Goal: Task Accomplishment & Management: Manage account settings

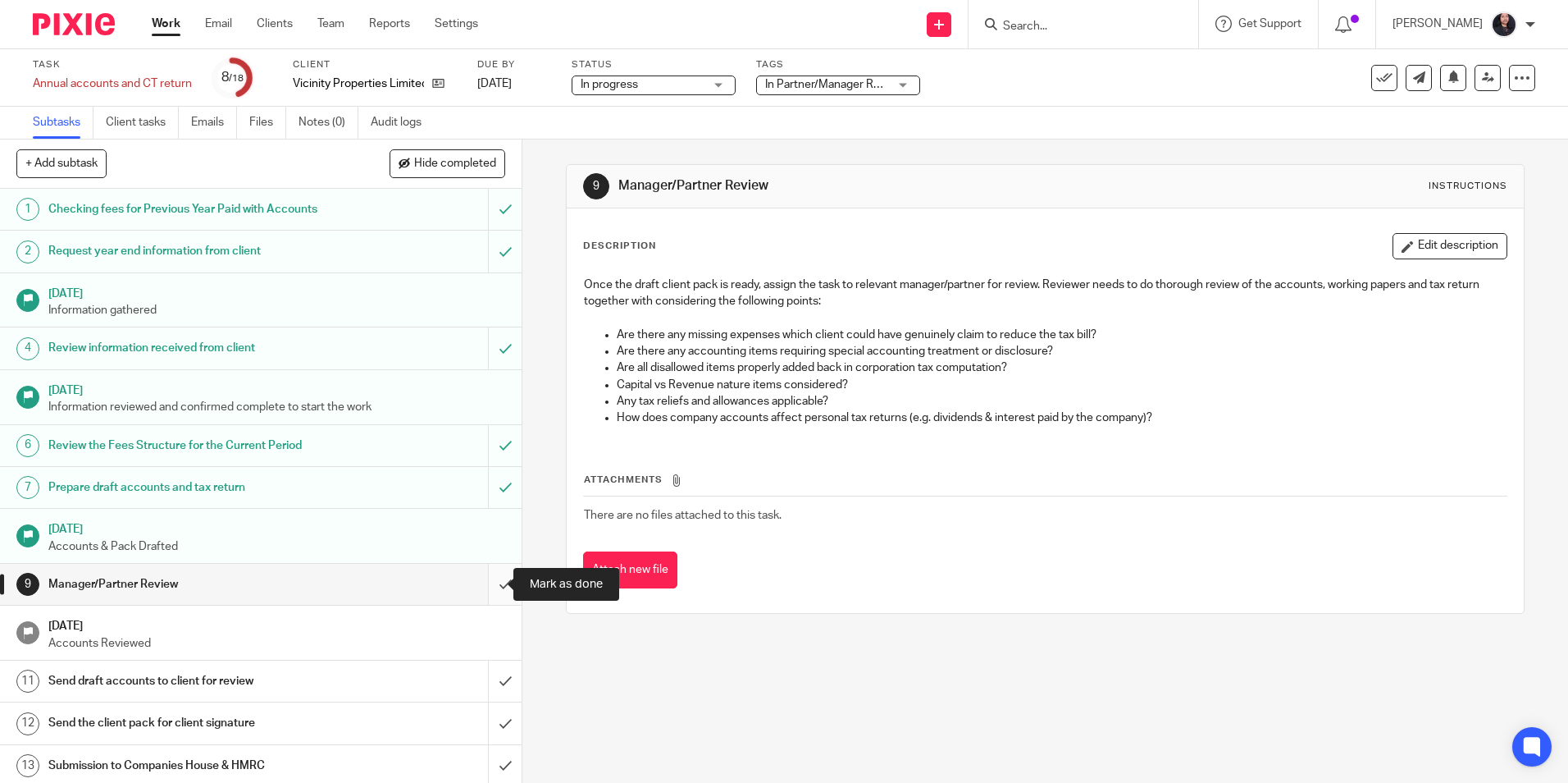
click at [489, 584] on input "submit" at bounding box center [261, 584] width 521 height 41
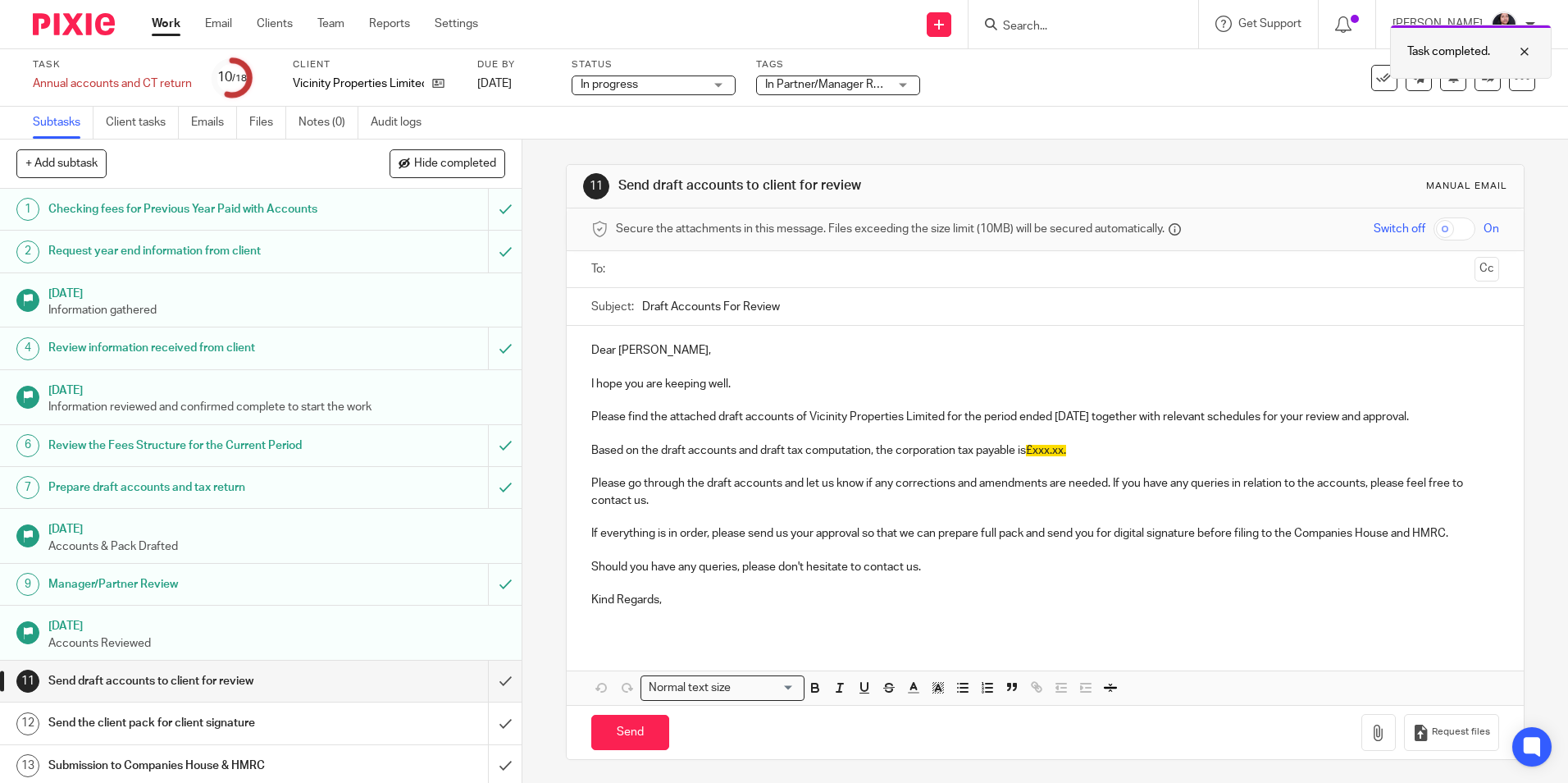
click at [1525, 48] on div at bounding box center [1512, 51] width 44 height 20
click at [1478, 86] on link at bounding box center [1488, 78] width 26 height 26
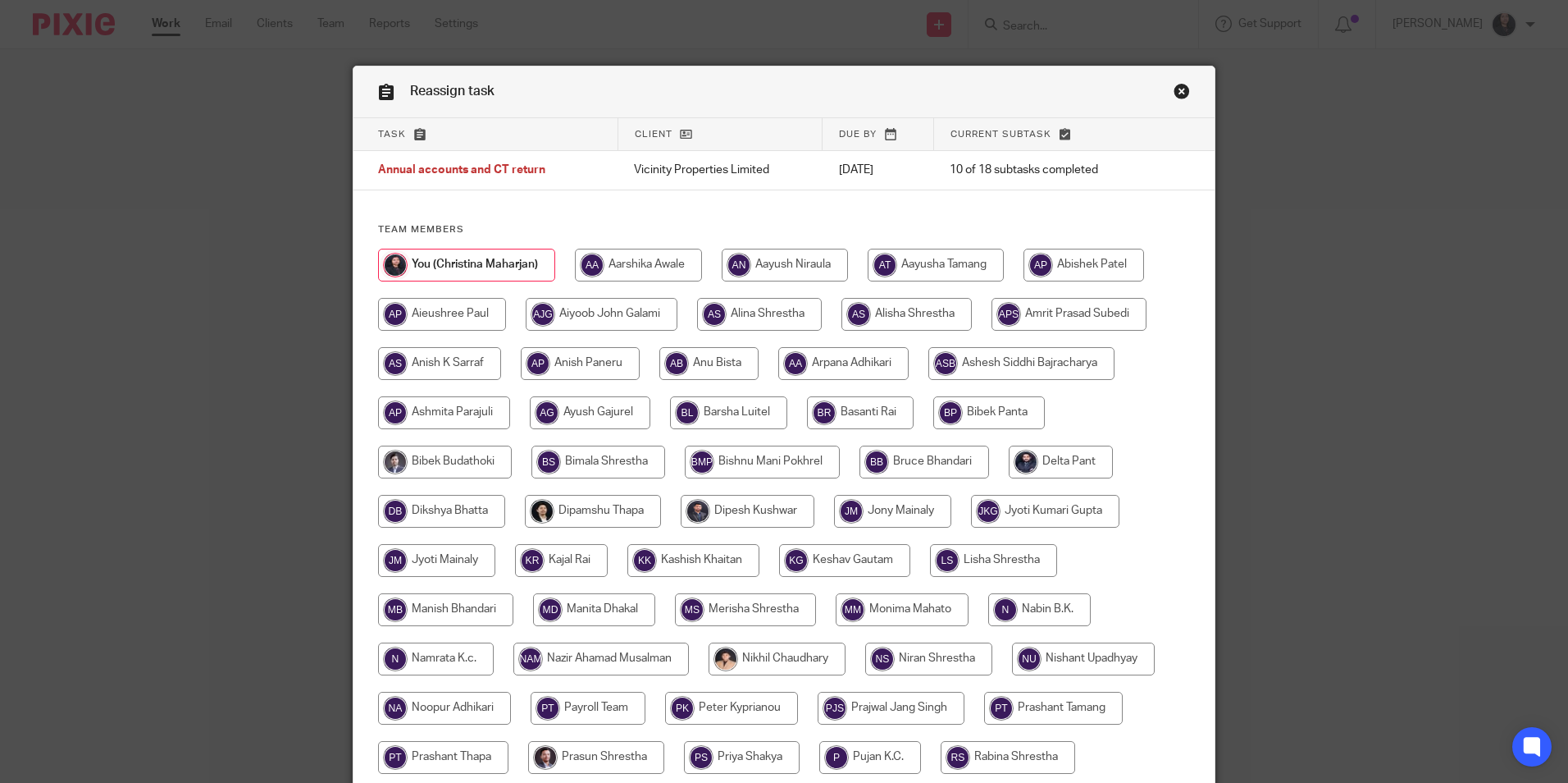
click at [737, 368] on input "radio" at bounding box center [709, 363] width 99 height 32
radio input "true"
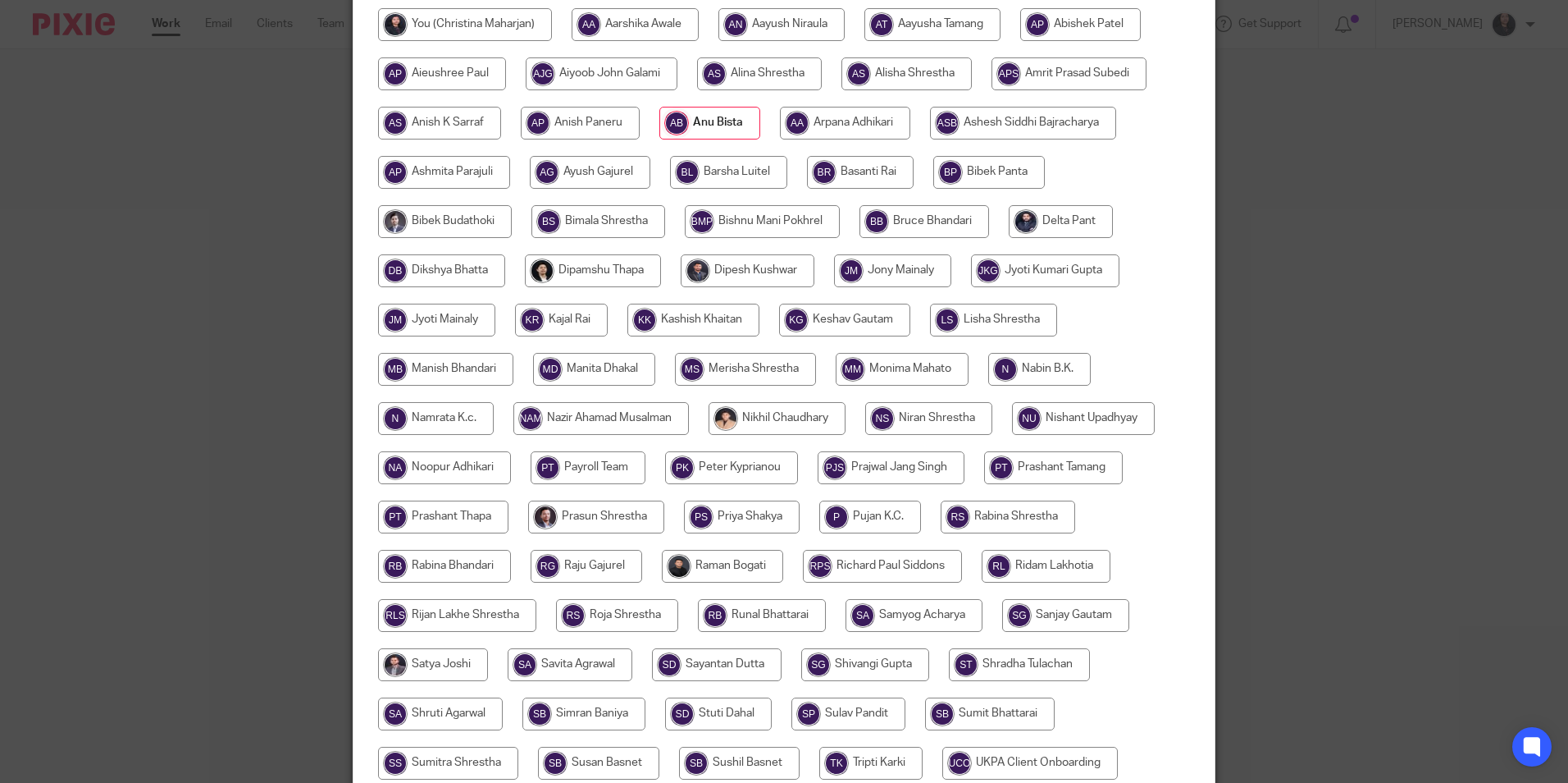
scroll to position [487, 0]
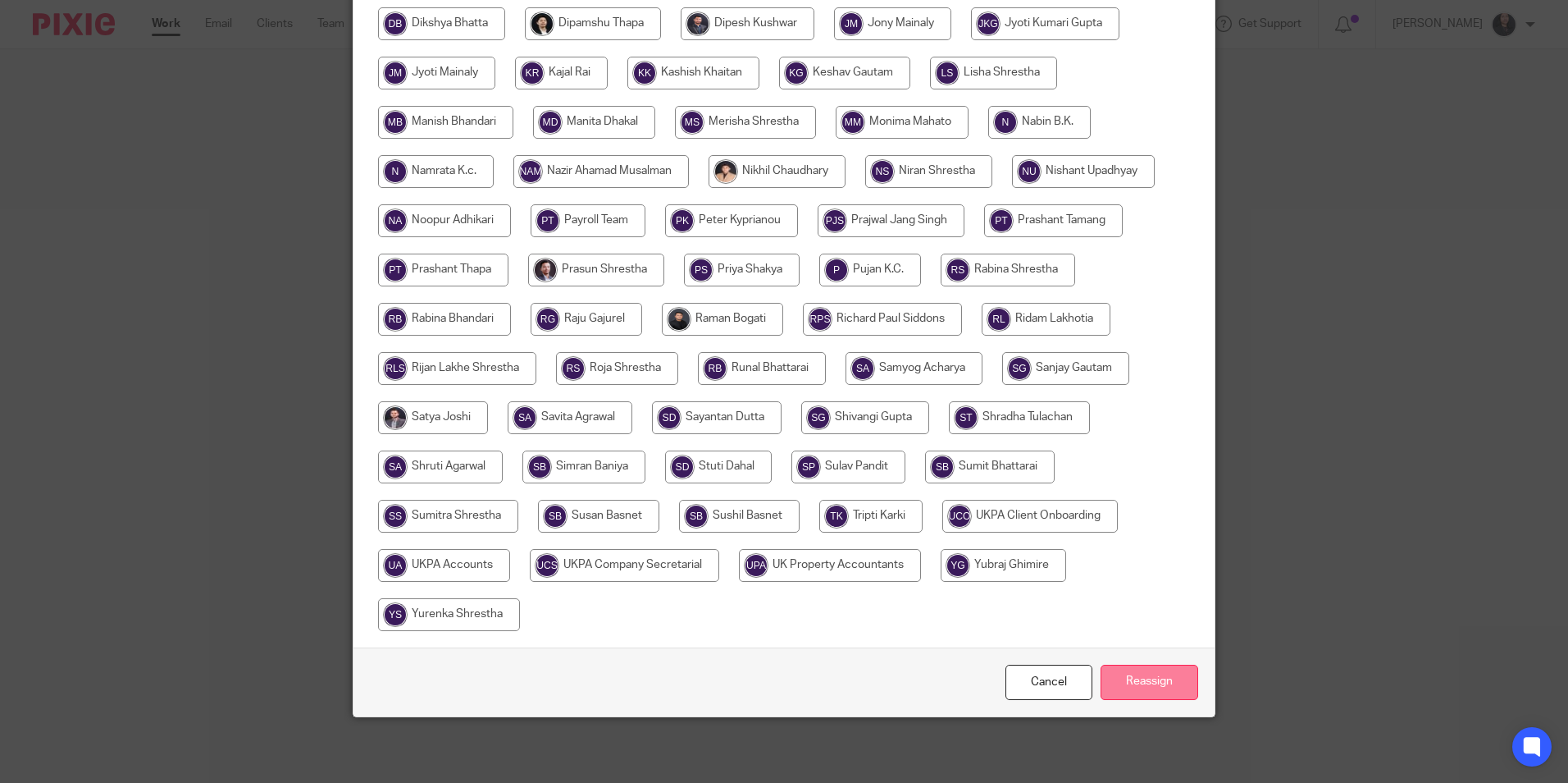
click at [1152, 687] on input "Reassign" at bounding box center [1149, 681] width 97 height 35
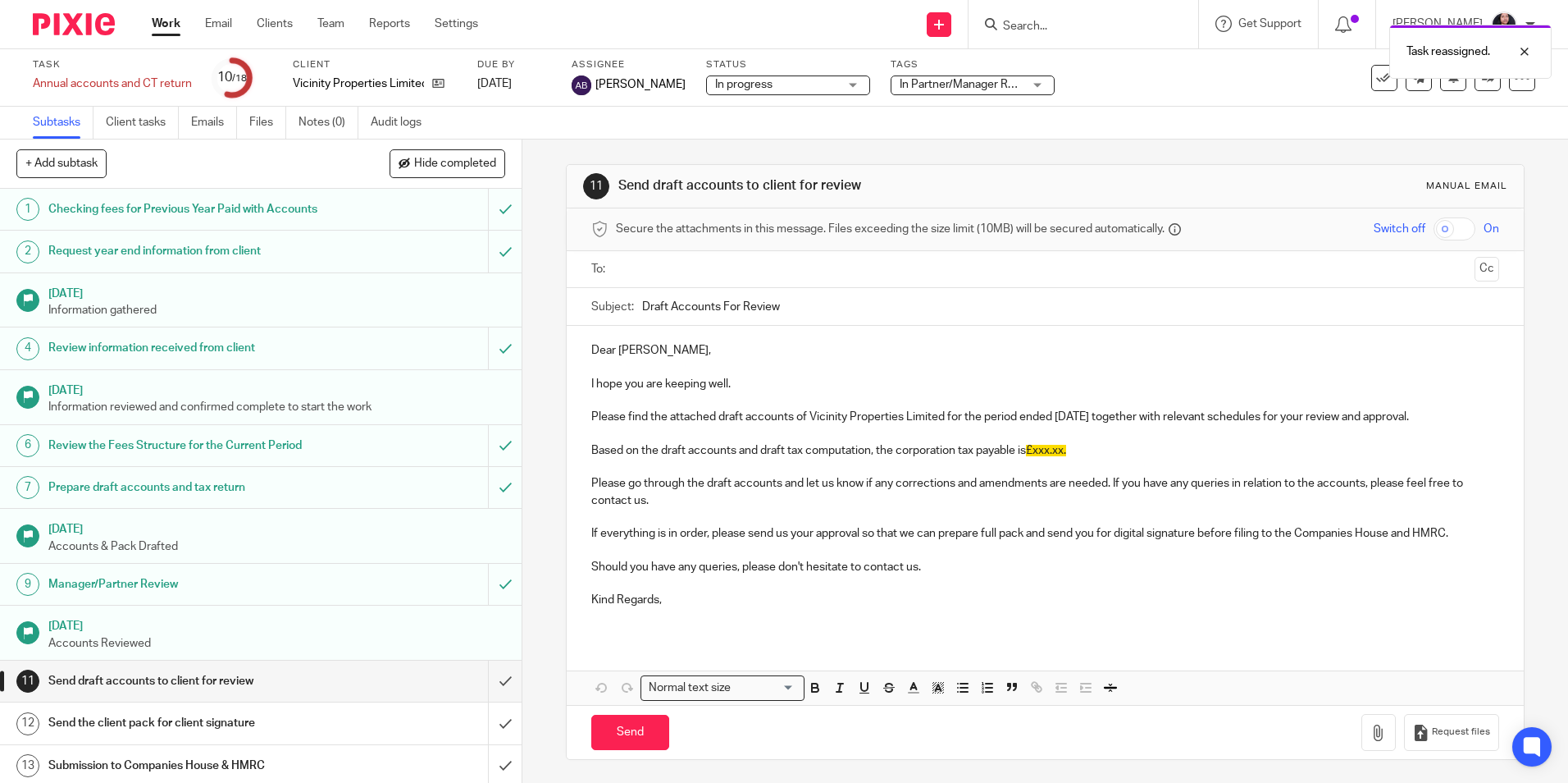
click at [76, 31] on img at bounding box center [73, 24] width 82 height 22
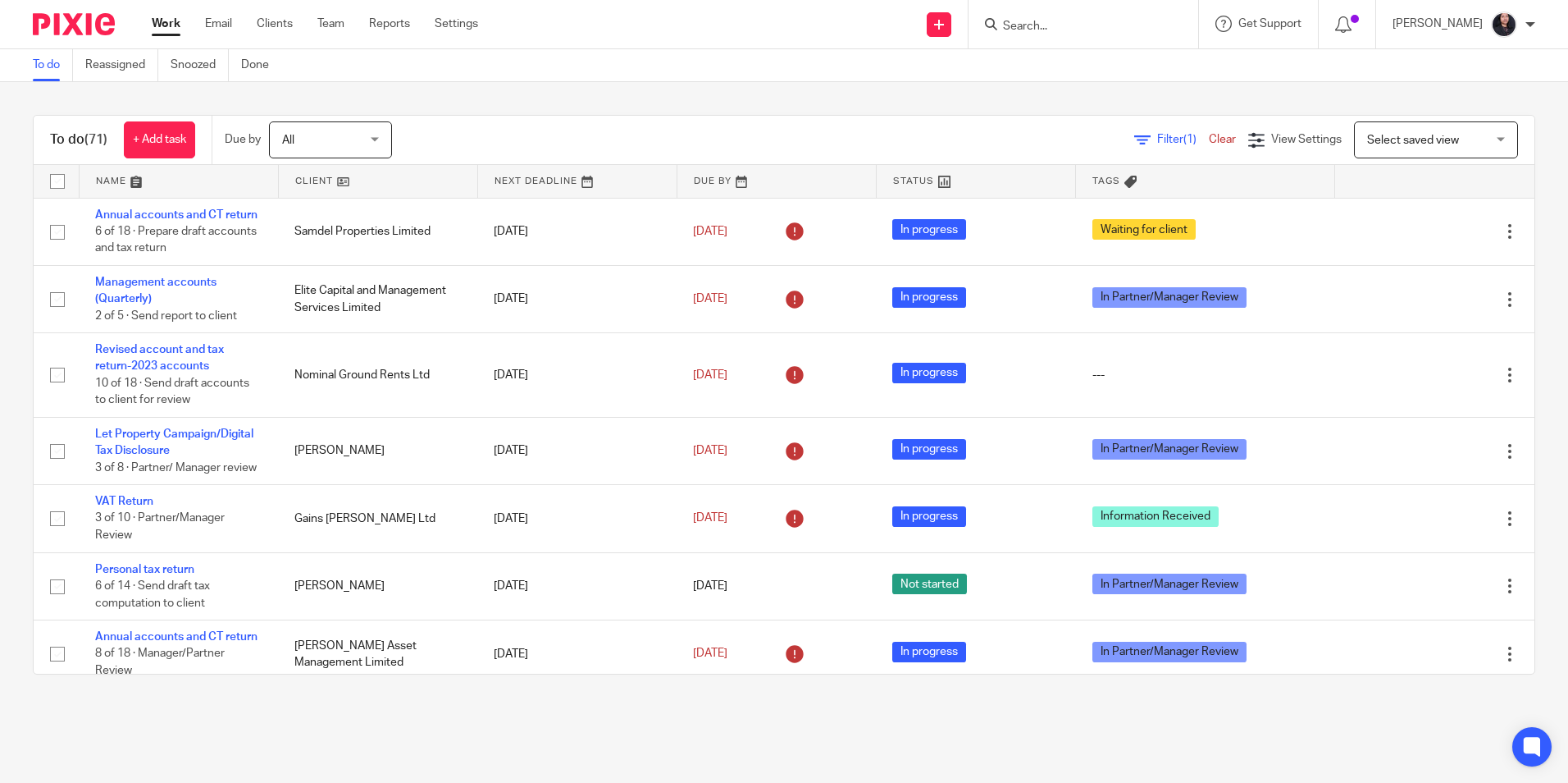
click at [1025, 31] on input "Search" at bounding box center [1075, 26] width 148 height 15
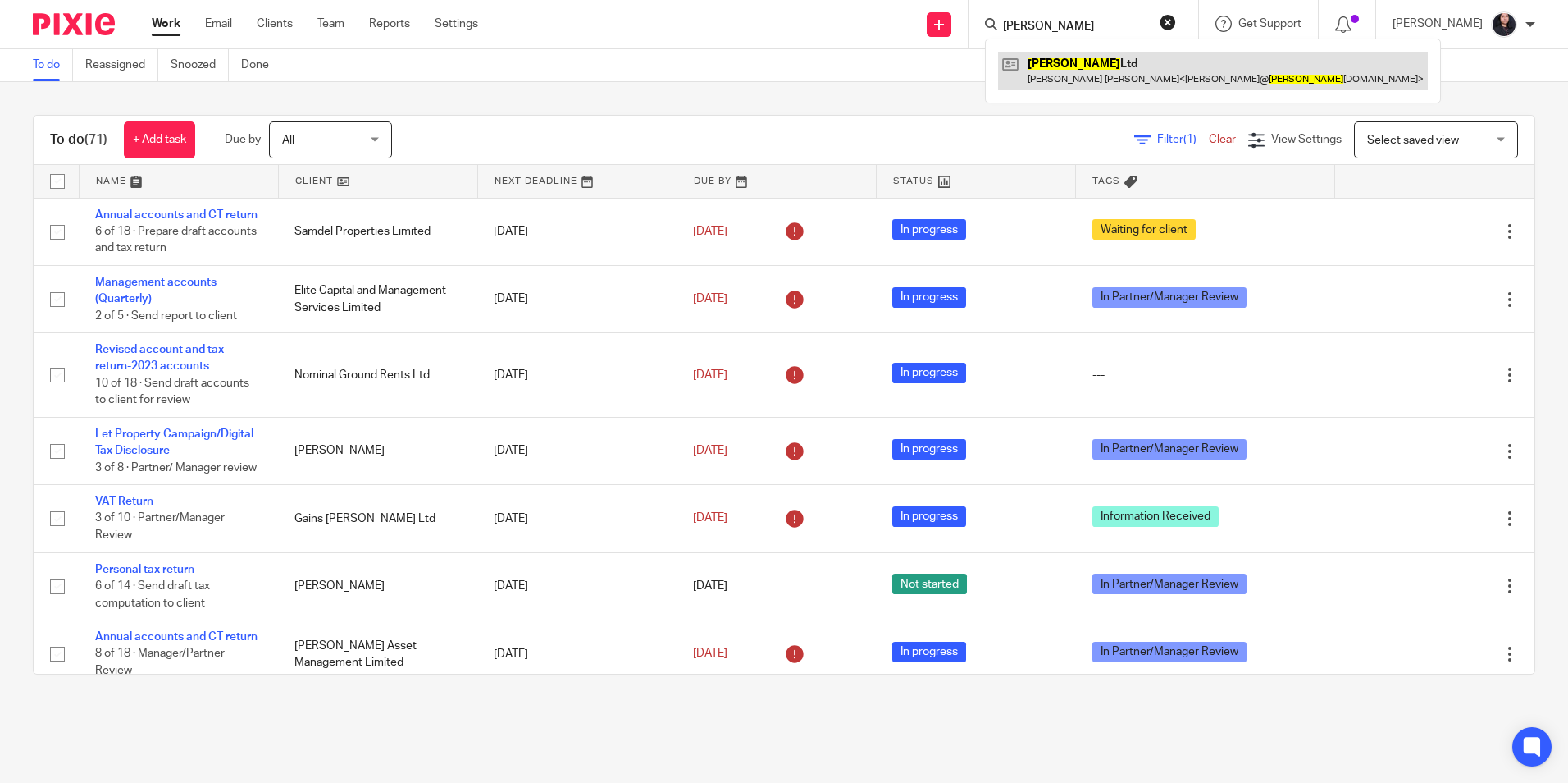
type input "terrence"
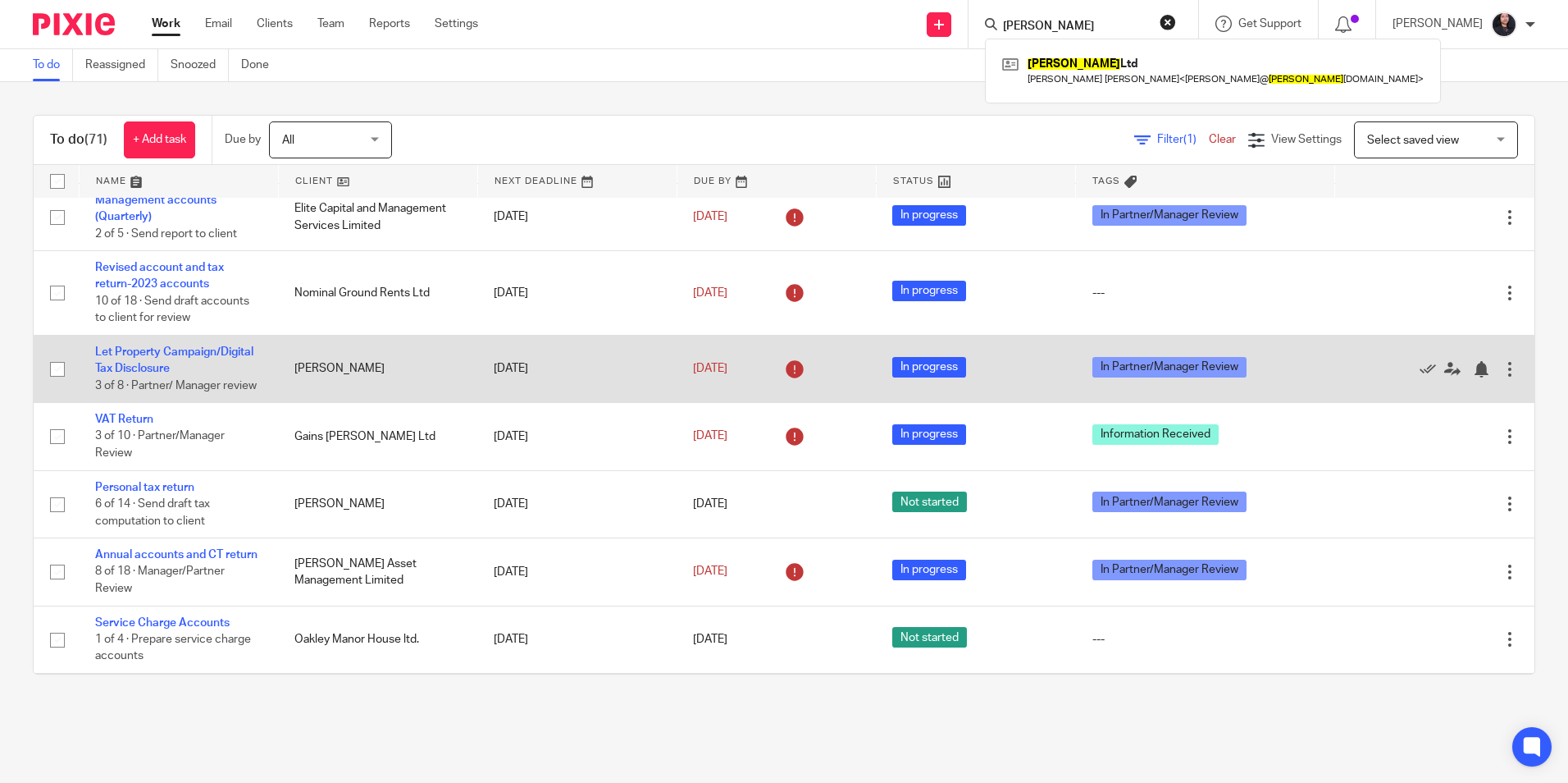
scroll to position [164, 0]
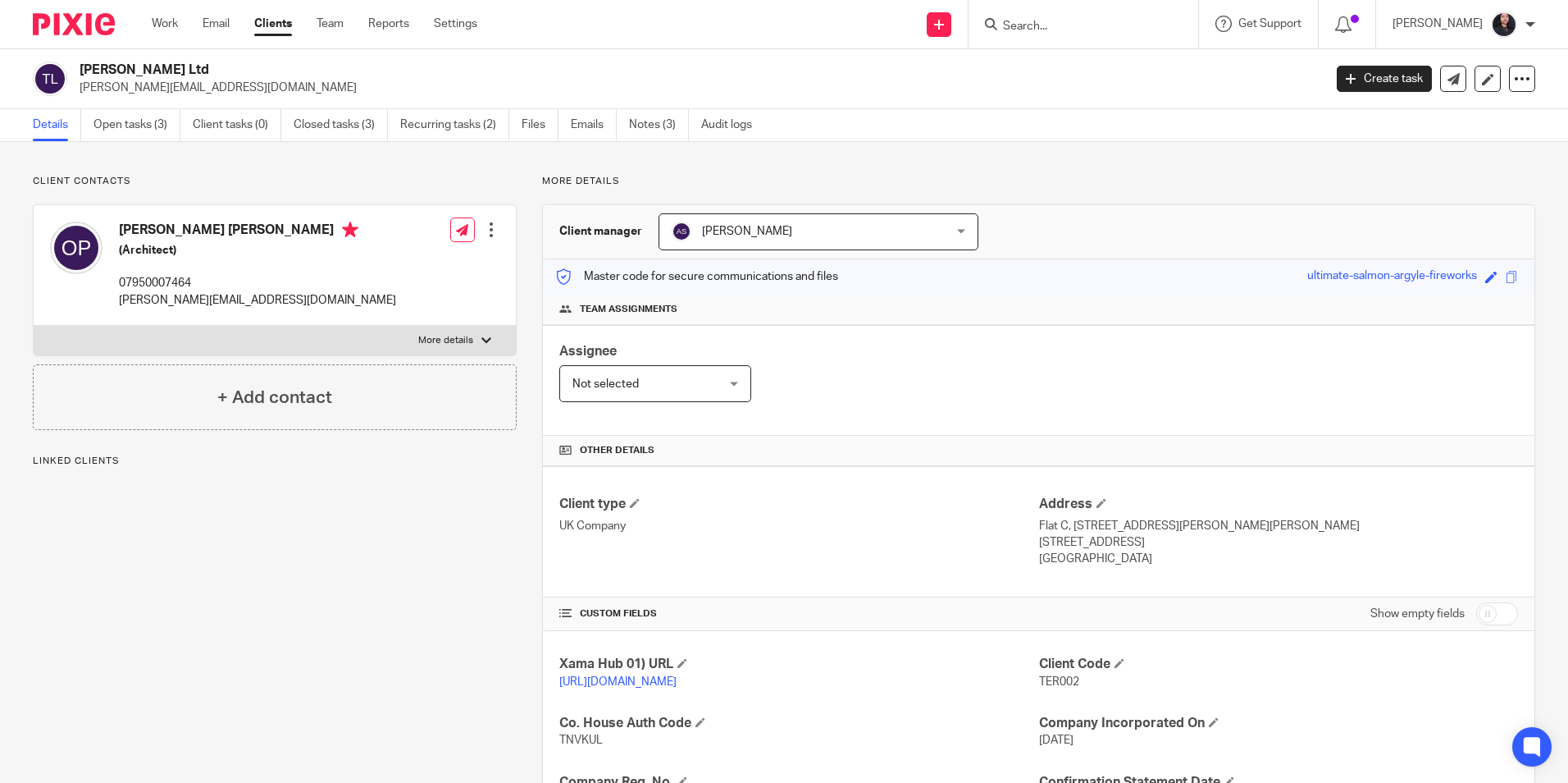
scroll to position [276, 0]
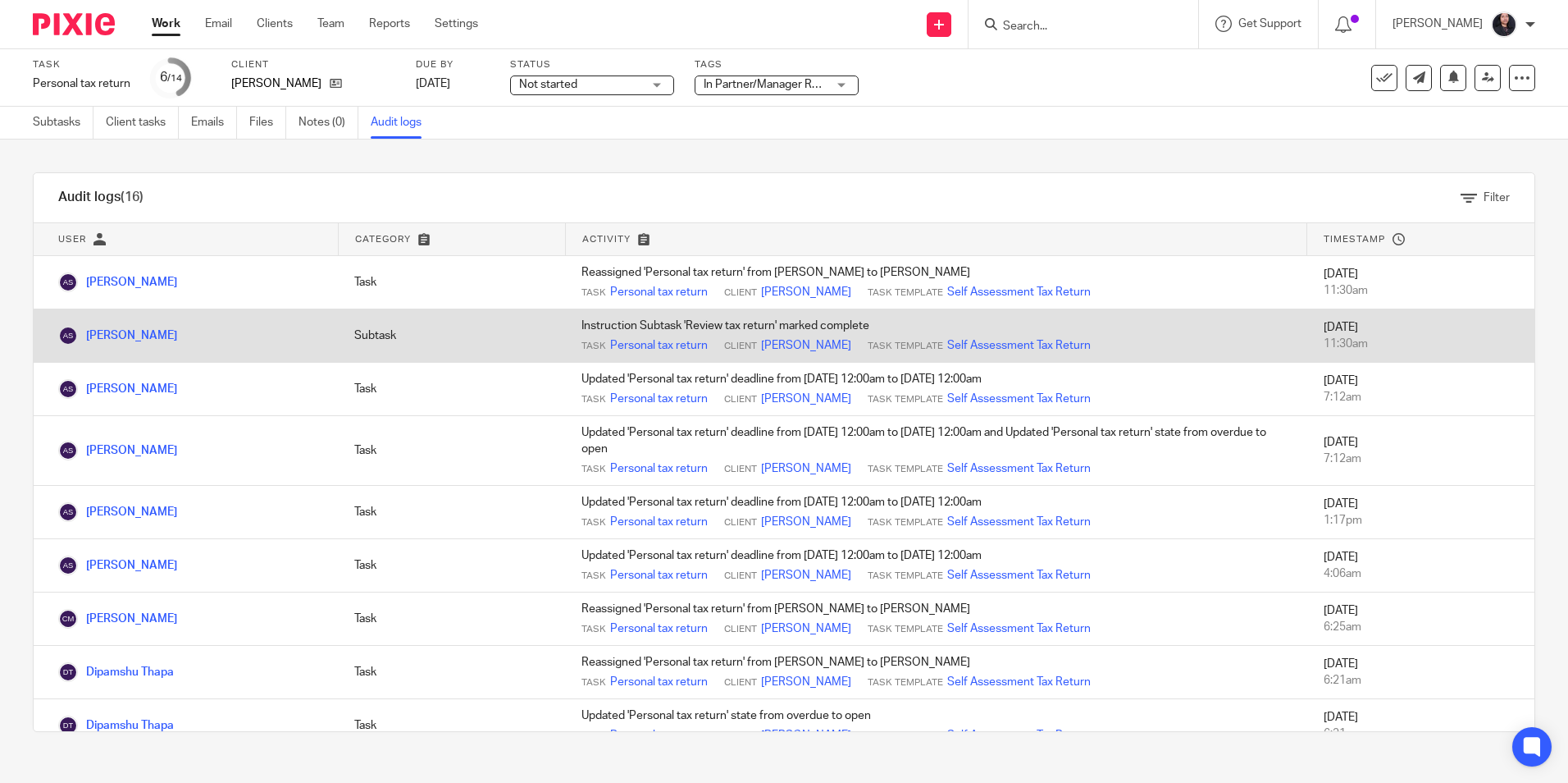
scroll to position [82, 0]
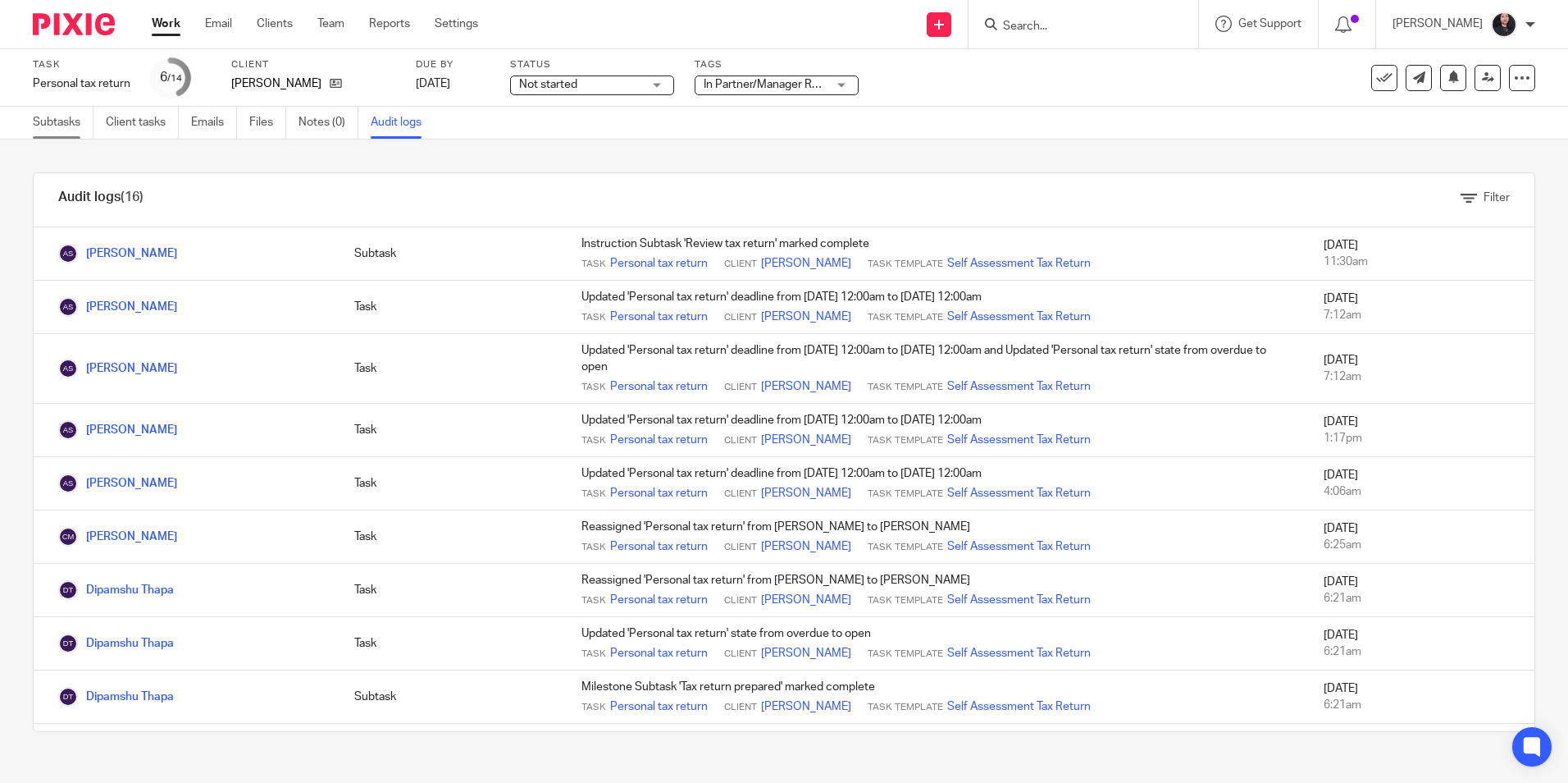
click at [48, 127] on link "Subtasks" at bounding box center [62, 122] width 61 height 32
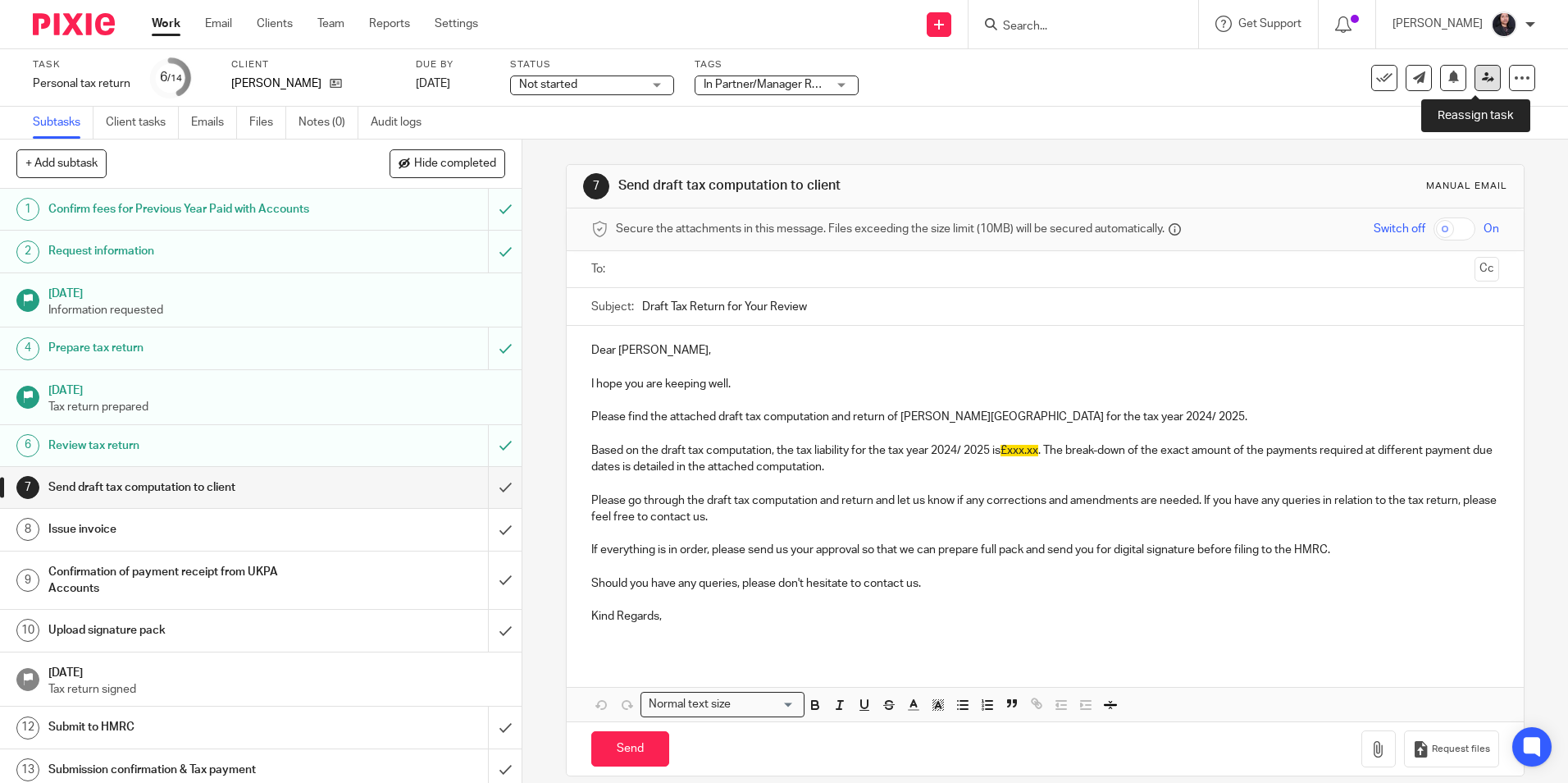
click at [1477, 85] on link at bounding box center [1488, 78] width 26 height 26
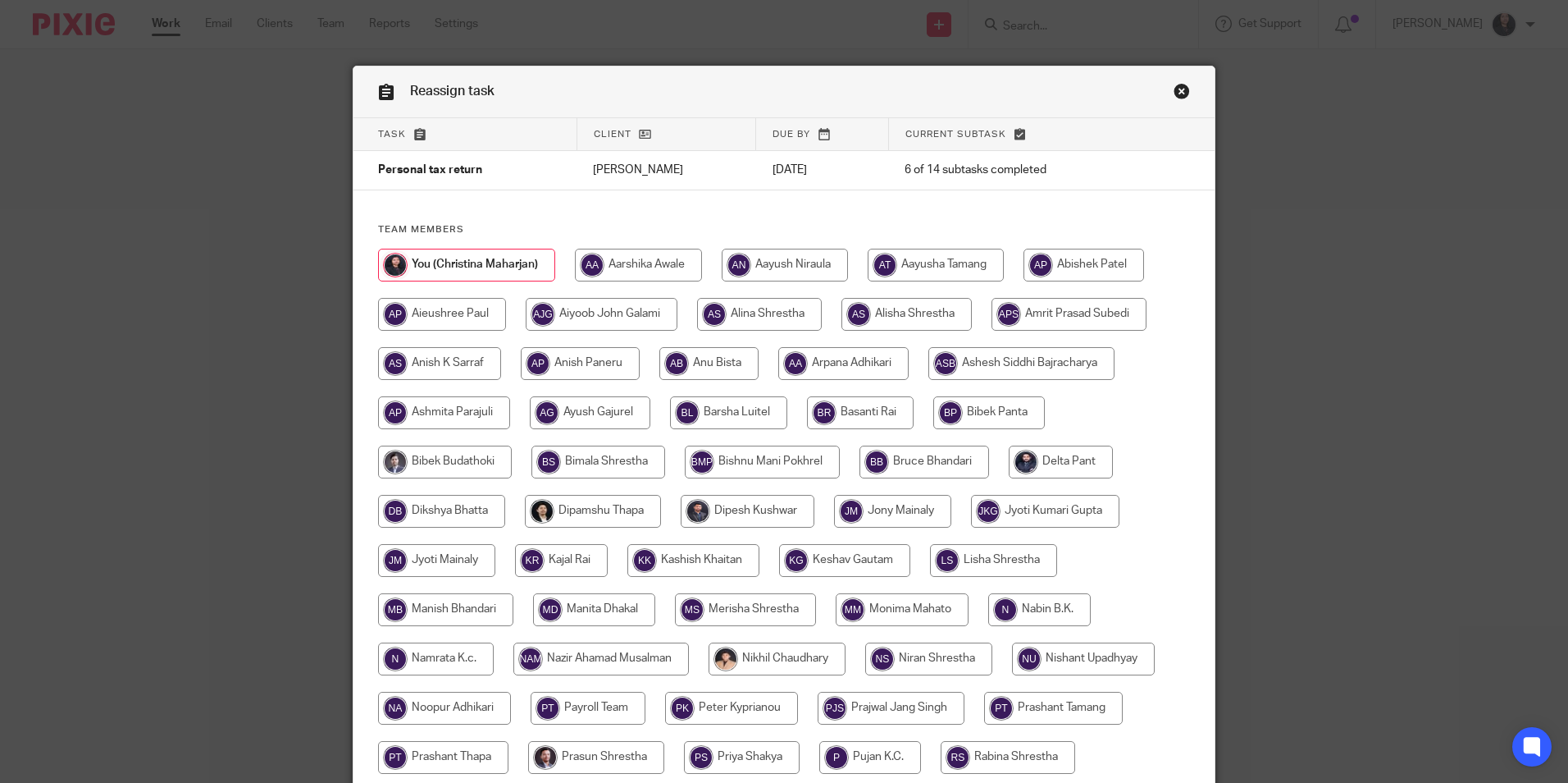
click at [603, 521] on input "radio" at bounding box center [592, 511] width 136 height 32
radio input "true"
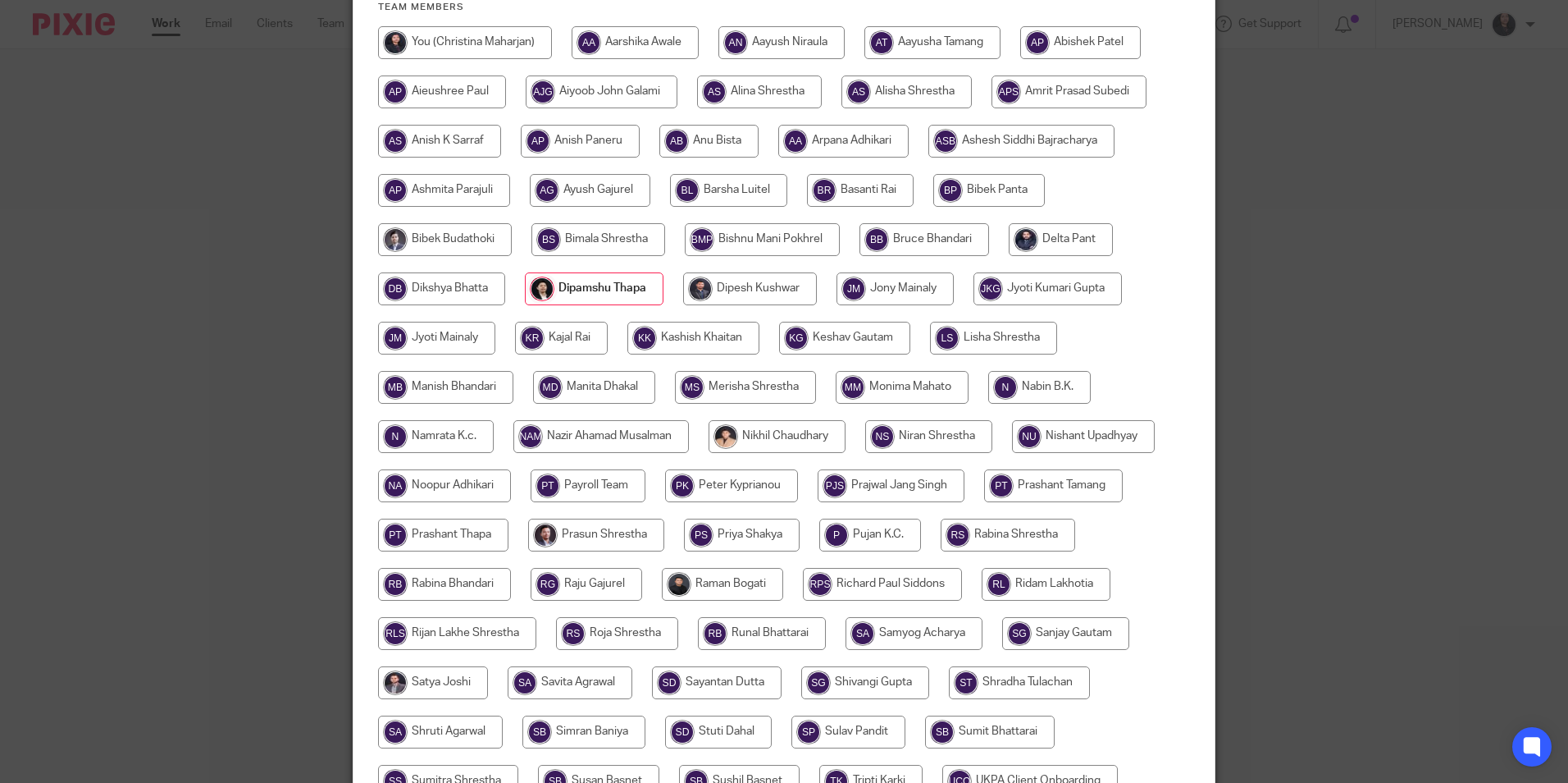
scroll to position [487, 0]
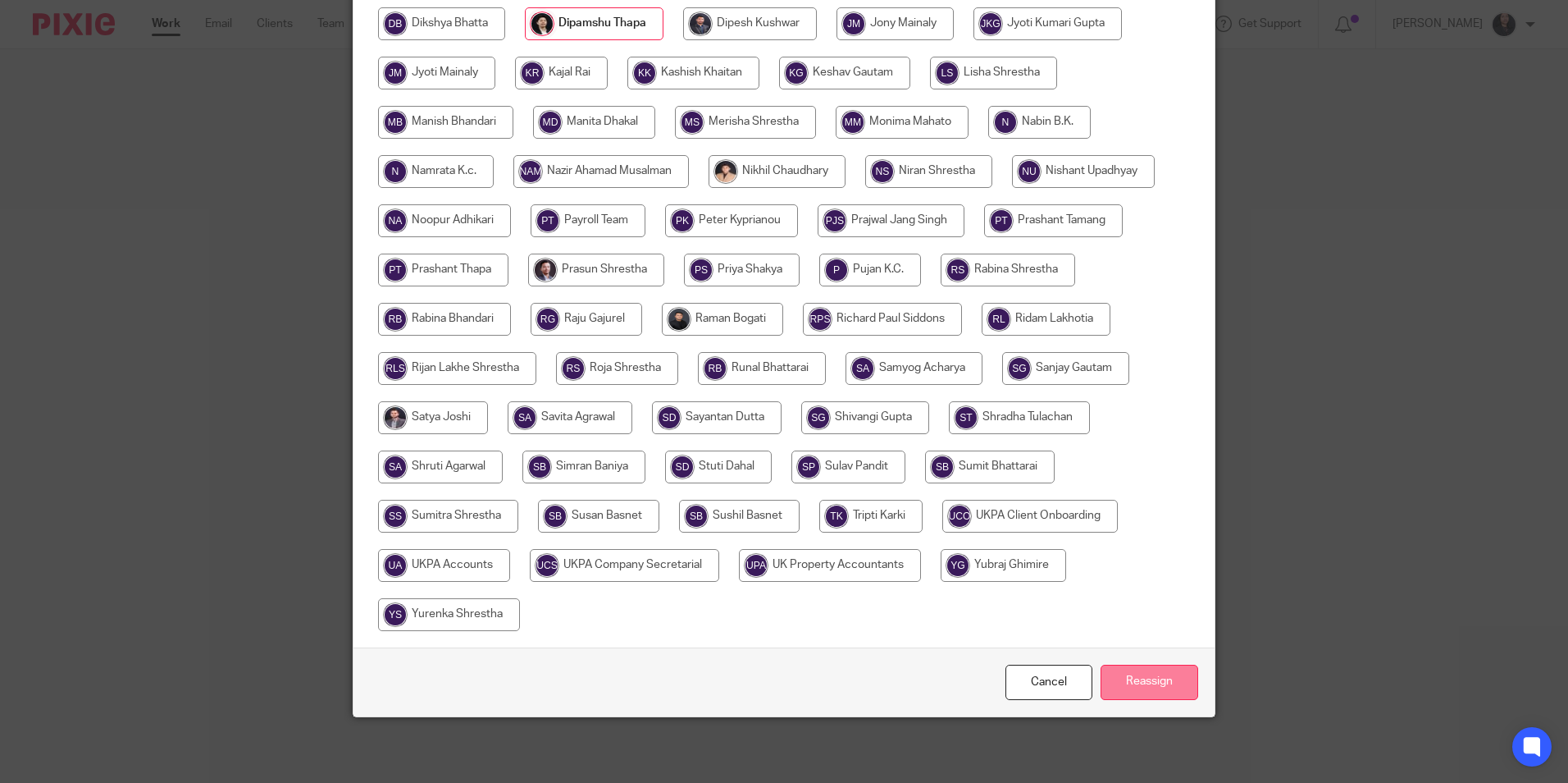
click at [1158, 684] on input "Reassign" at bounding box center [1149, 681] width 97 height 35
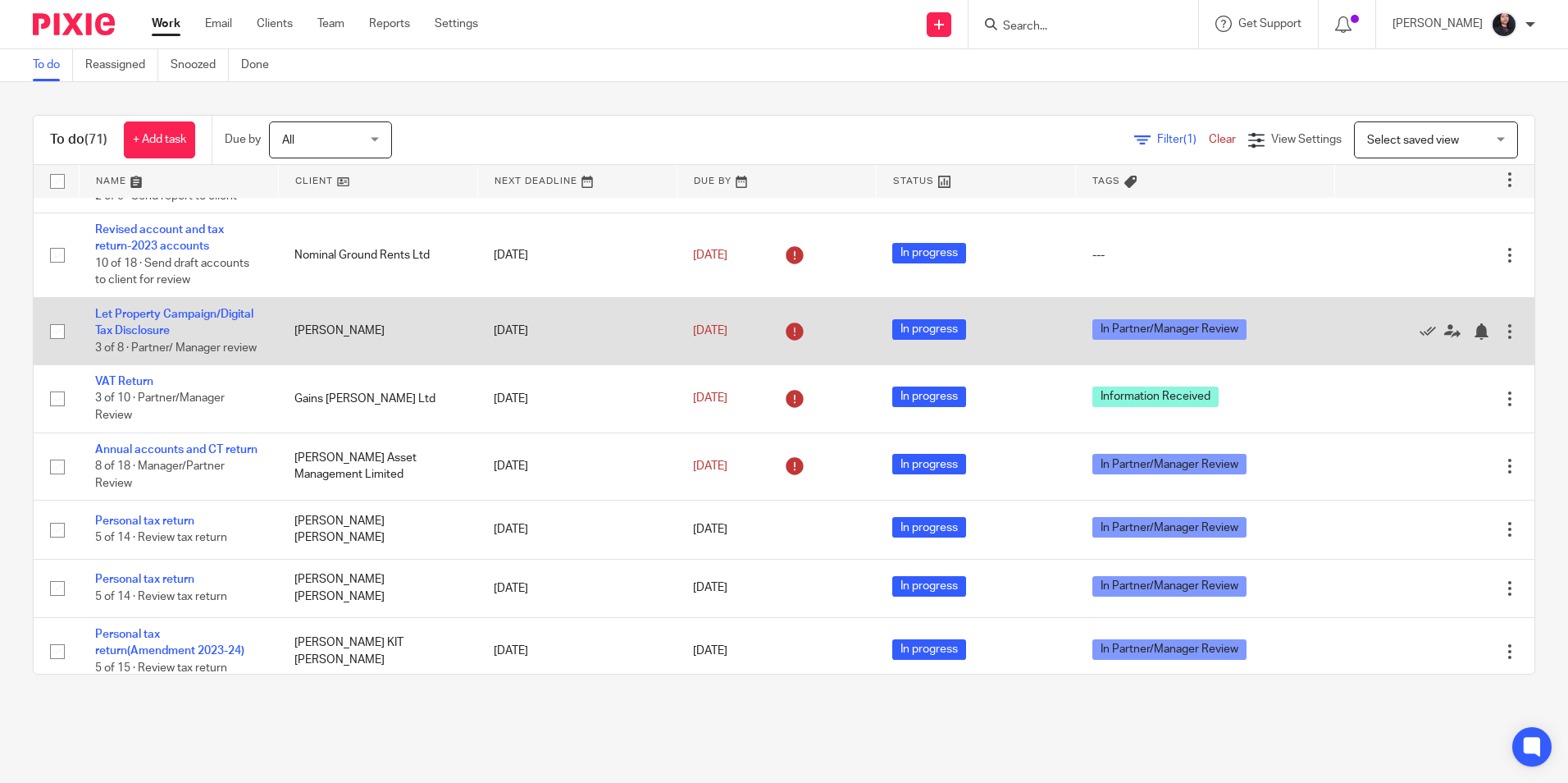
scroll to position [164, 0]
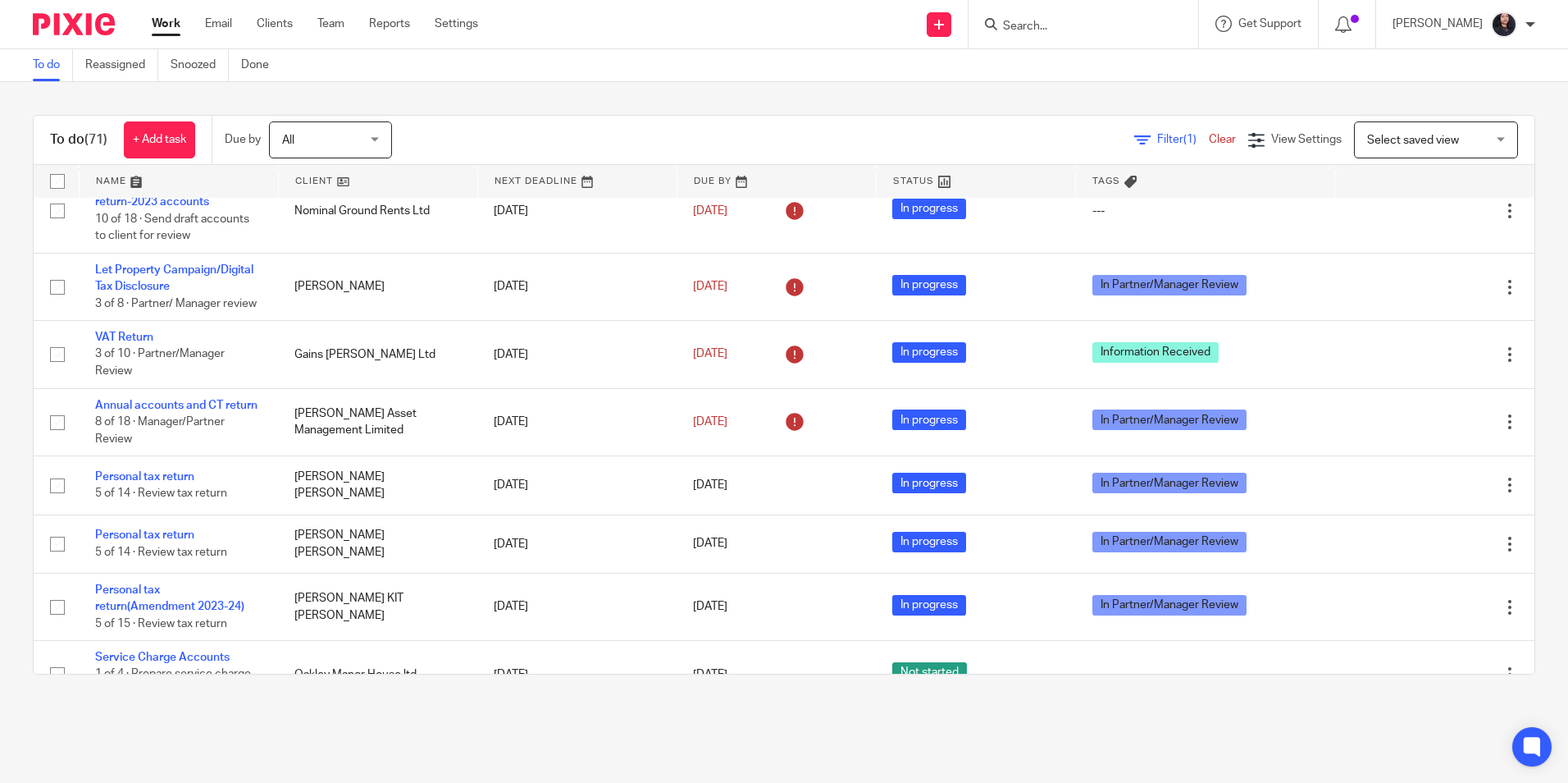
click at [1042, 31] on input "Search" at bounding box center [1075, 26] width 148 height 15
type input "[PERSON_NAME] capital"
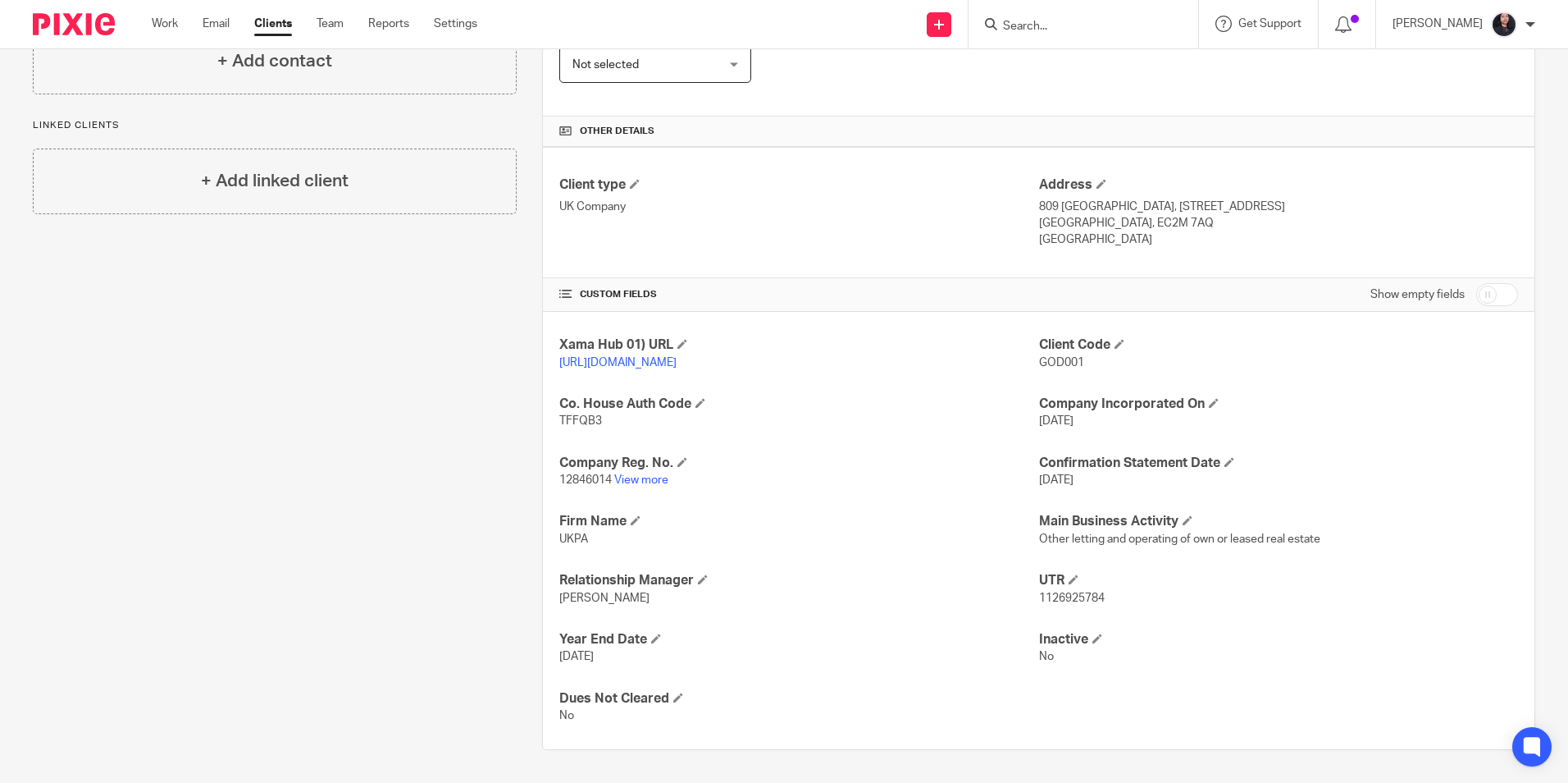
scroll to position [336, 0]
click at [643, 480] on link "View more" at bounding box center [641, 480] width 54 height 11
